Goal: Task Accomplishment & Management: Manage account settings

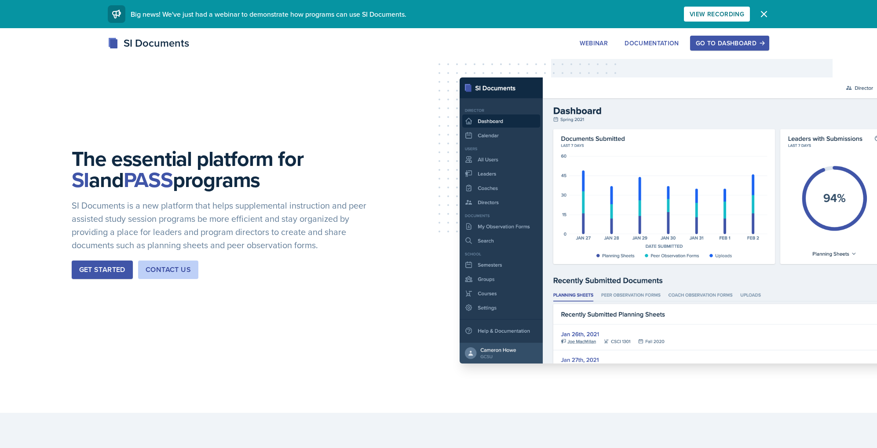
click at [0, 0] on div "Library Access The extension will only be active when you are on our subscribed…" at bounding box center [0, 0] width 0 height 0
click at [730, 45] on div "Go to Dashboard" at bounding box center [730, 43] width 68 height 7
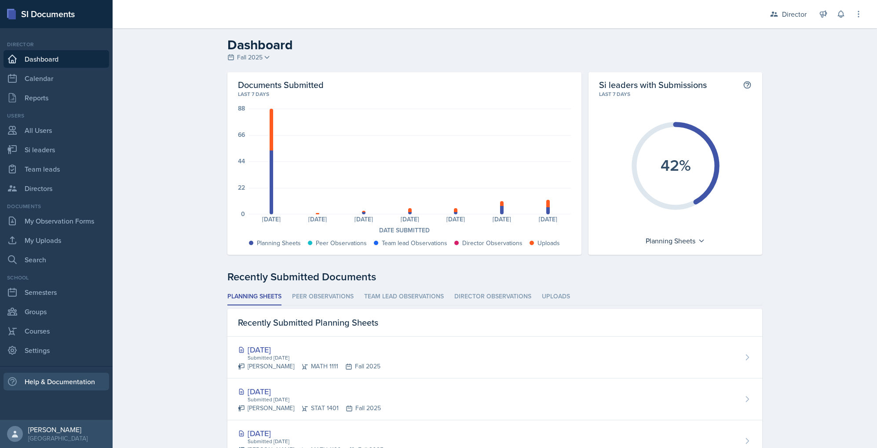
click at [57, 383] on div "Help & Documentation" at bounding box center [57, 382] width 106 height 18
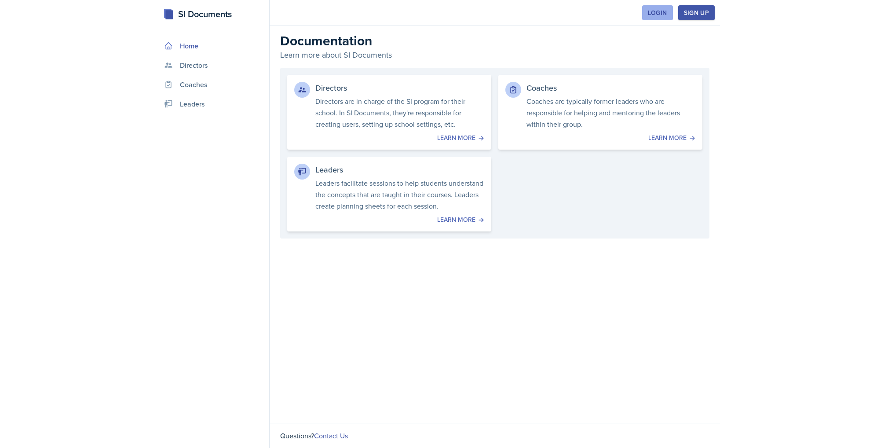
click at [651, 11] on div "Login" at bounding box center [657, 12] width 19 height 7
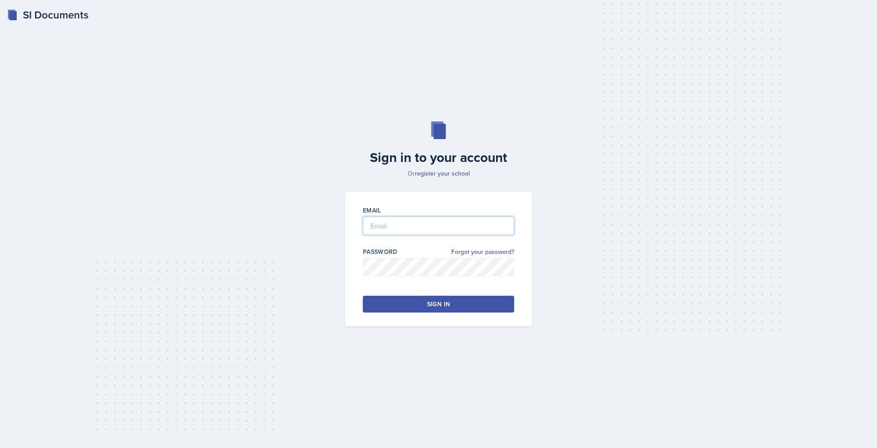
click at [433, 223] on input "email" at bounding box center [438, 226] width 151 height 18
click at [419, 231] on input "email" at bounding box center [438, 226] width 151 height 18
click at [418, 220] on input "email" at bounding box center [438, 226] width 151 height 18
type input "alb1724@kennesaw.edu"
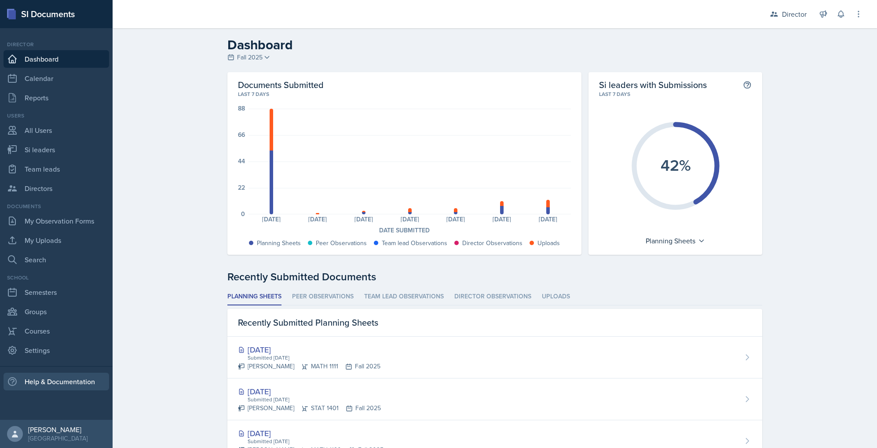
click at [49, 389] on div "Help & Documentation" at bounding box center [57, 382] width 106 height 18
click at [39, 380] on div "Help & Documentation" at bounding box center [57, 382] width 106 height 18
click at [37, 383] on div "Help & Documentation" at bounding box center [57, 382] width 106 height 18
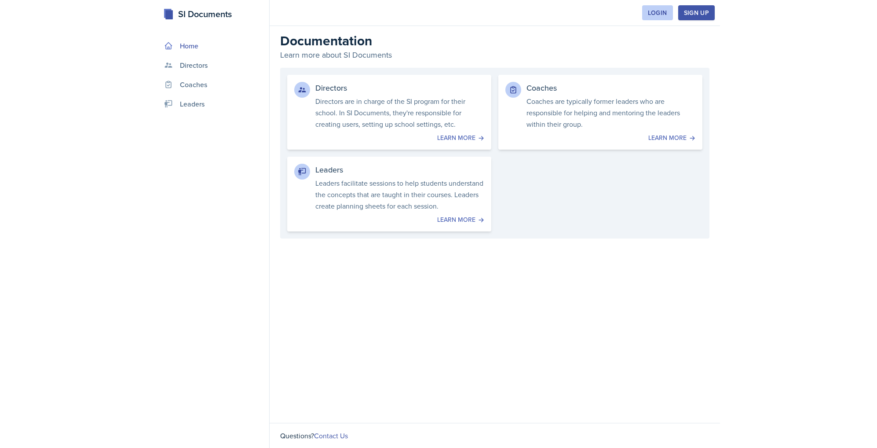
click at [196, 44] on link "Home" at bounding box center [213, 46] width 105 height 18
click at [453, 120] on p "Directors are in charge of the SI program for their school. In SI Documents, th…" at bounding box center [400, 112] width 173 height 35
drag, startPoint x: 332, startPoint y: 436, endPoint x: 355, endPoint y: 418, distance: 28.3
click at [332, 435] on link "Contact Us" at bounding box center [331, 436] width 34 height 10
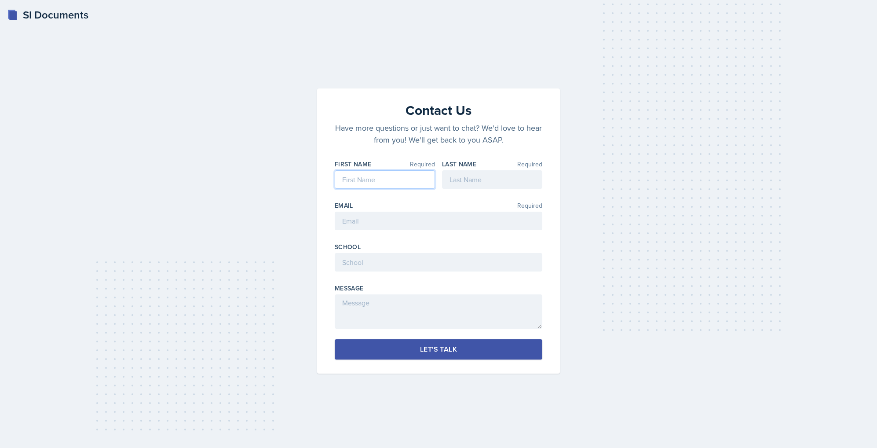
click at [384, 176] on input at bounding box center [385, 179] width 100 height 18
type input "[PERSON_NAME]"
type input "McGrew"
type input "mandymcgrew@kennesaw.edu"
click at [430, 264] on input at bounding box center [439, 262] width 208 height 18
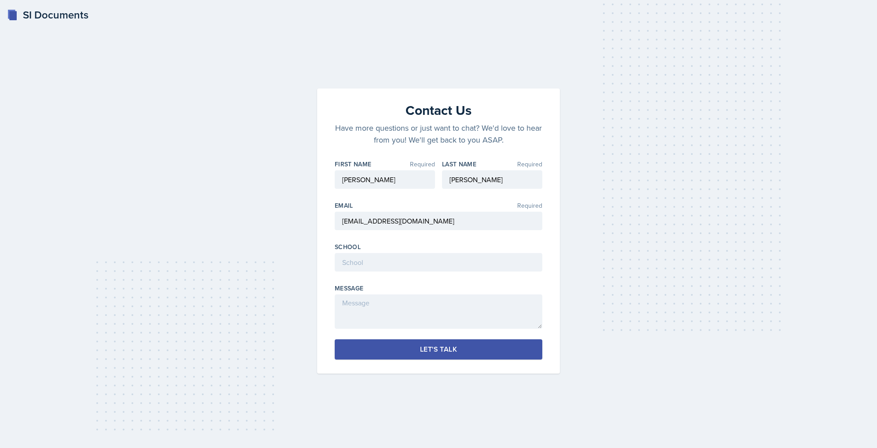
click at [463, 354] on button "Let's Talk" at bounding box center [439, 349] width 208 height 20
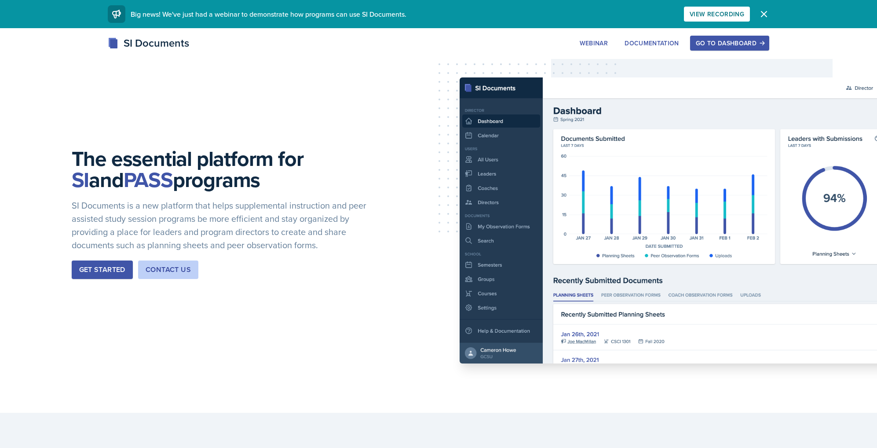
click at [734, 45] on div "Go to Dashboard" at bounding box center [730, 43] width 68 height 7
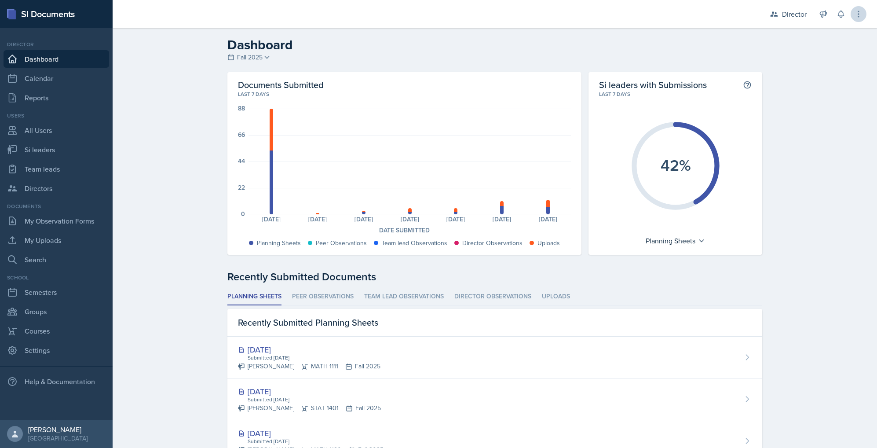
click at [0, 0] on div "On Home Settings Close popup Library Access The extension will only be active w…" at bounding box center [0, 0] width 0 height 0
click at [862, 15] on icon at bounding box center [859, 14] width 9 height 9
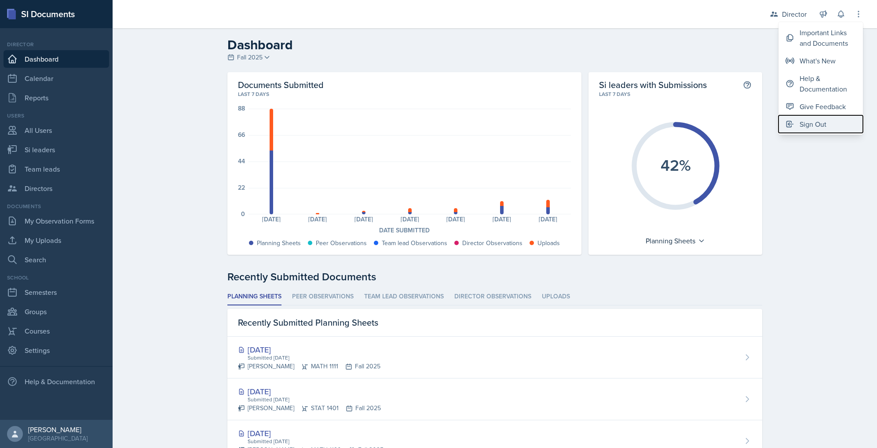
click at [823, 127] on div "Sign Out" at bounding box center [813, 124] width 27 height 11
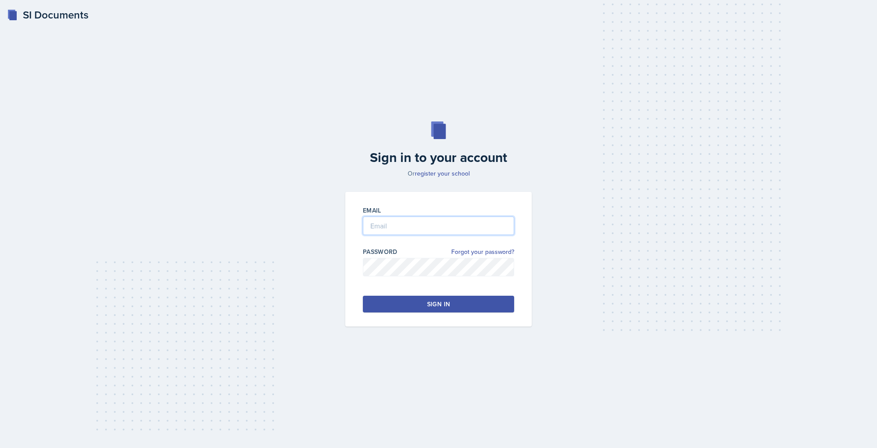
drag, startPoint x: 446, startPoint y: 224, endPoint x: 470, endPoint y: 209, distance: 27.8
click at [446, 224] on input "email" at bounding box center [438, 226] width 151 height 18
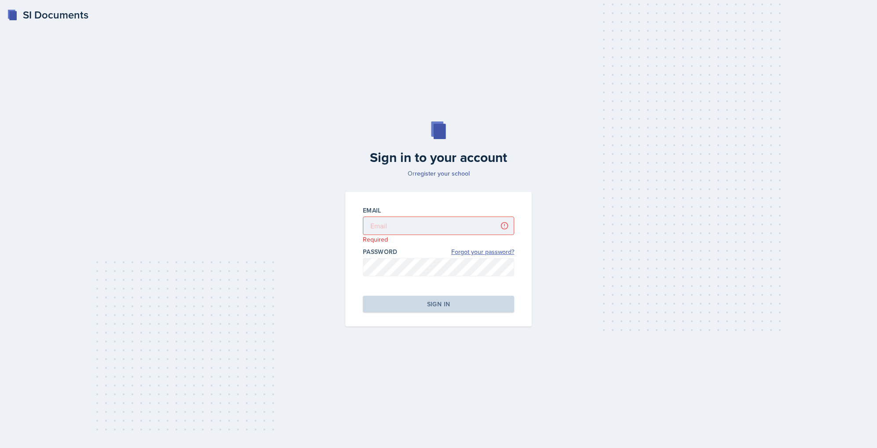
click at [469, 253] on link "Forgot your password?" at bounding box center [483, 251] width 63 height 9
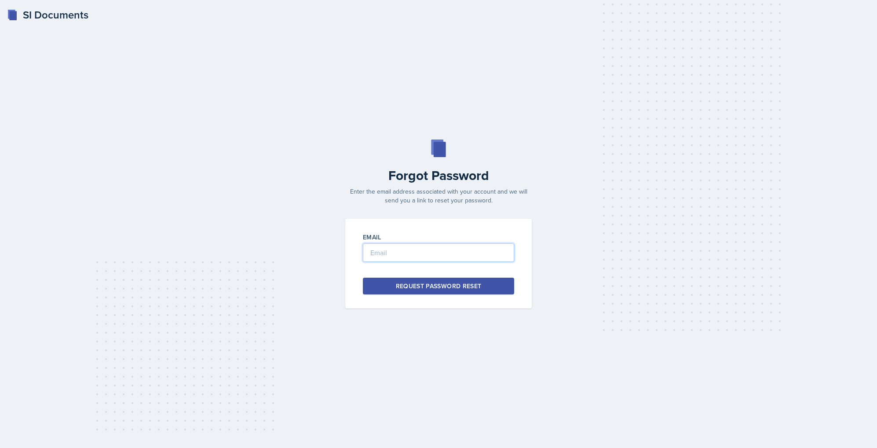
click at [450, 254] on input "email" at bounding box center [438, 252] width 151 height 18
type input "[EMAIL_ADDRESS][DOMAIN_NAME]"
click at [450, 285] on div "Request Password Reset" at bounding box center [439, 286] width 86 height 9
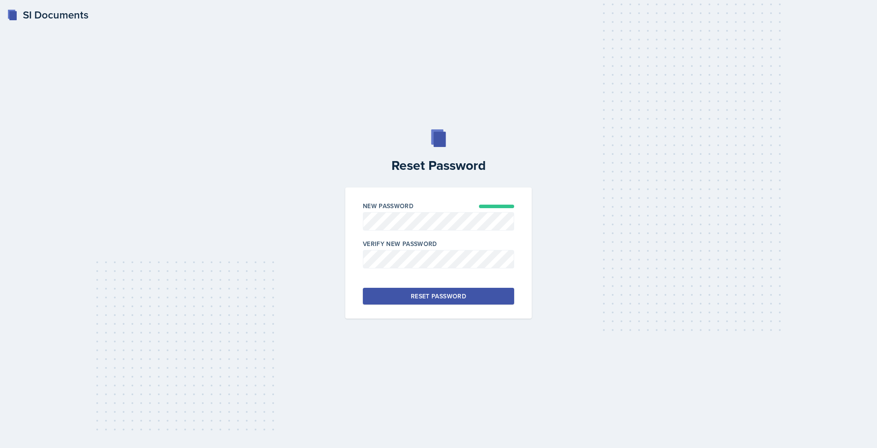
click at [448, 294] on div "Reset Password" at bounding box center [438, 296] width 55 height 9
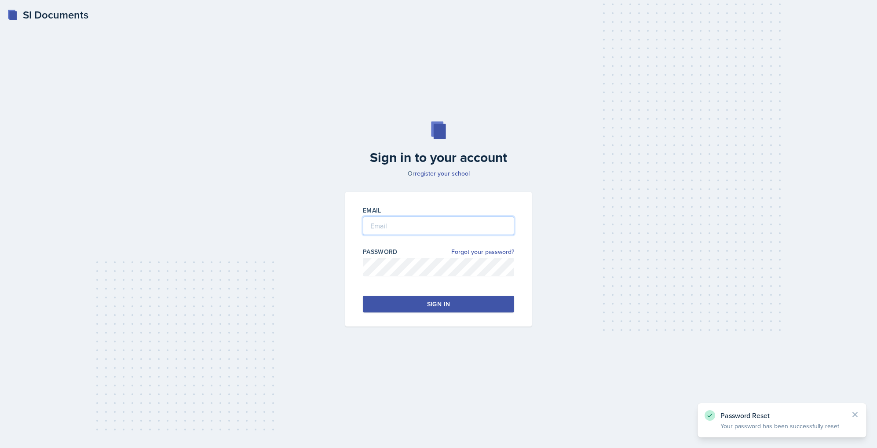
click at [468, 224] on input "email" at bounding box center [438, 226] width 151 height 18
type input "[EMAIL_ADDRESS][DOMAIN_NAME]"
click at [459, 302] on button "Sign in" at bounding box center [438, 304] width 151 height 17
